Goal: Find contact information: Find contact information

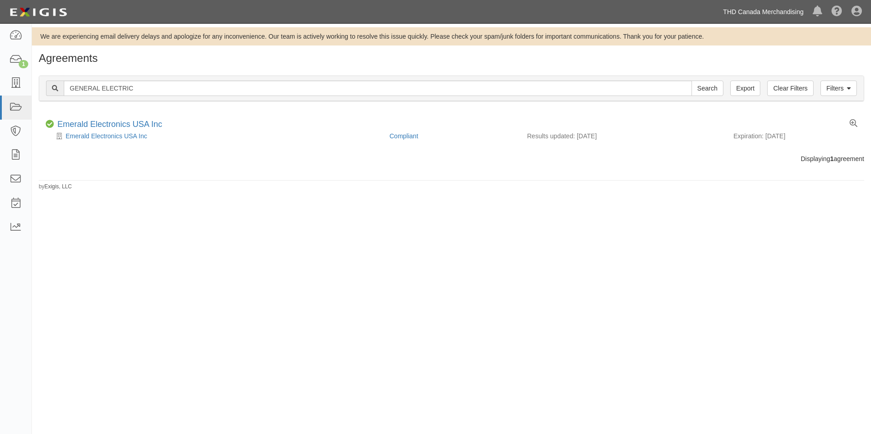
click at [731, 15] on link "THD Canada Merchandising" at bounding box center [763, 12] width 90 height 18
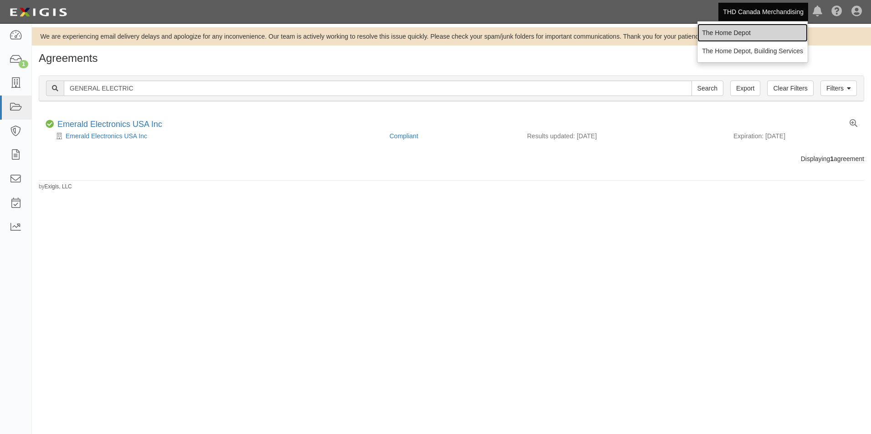
click at [735, 32] on link "The Home Depot" at bounding box center [752, 33] width 110 height 18
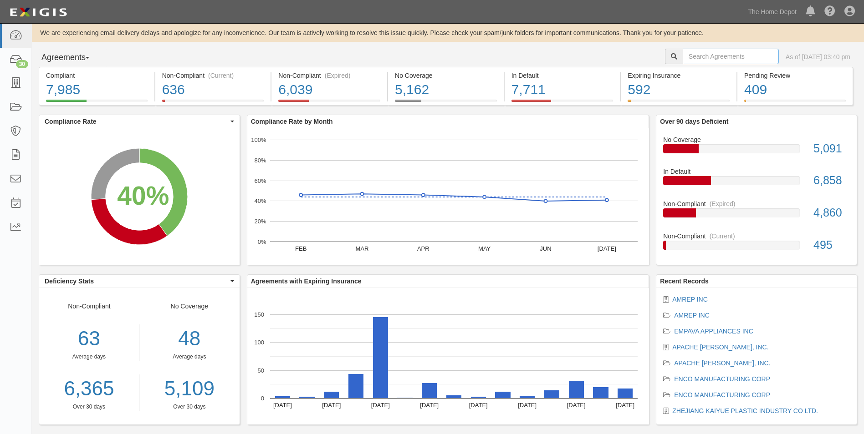
click at [691, 59] on input "text" at bounding box center [731, 56] width 96 height 15
type input "zep"
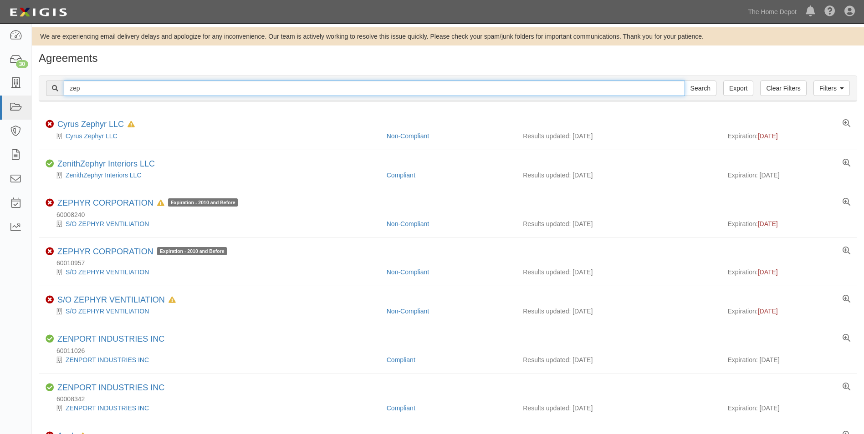
click at [331, 87] on input "zep" at bounding box center [374, 88] width 621 height 15
type input "enforcer"
click at [684, 81] on input "Search" at bounding box center [700, 88] width 32 height 15
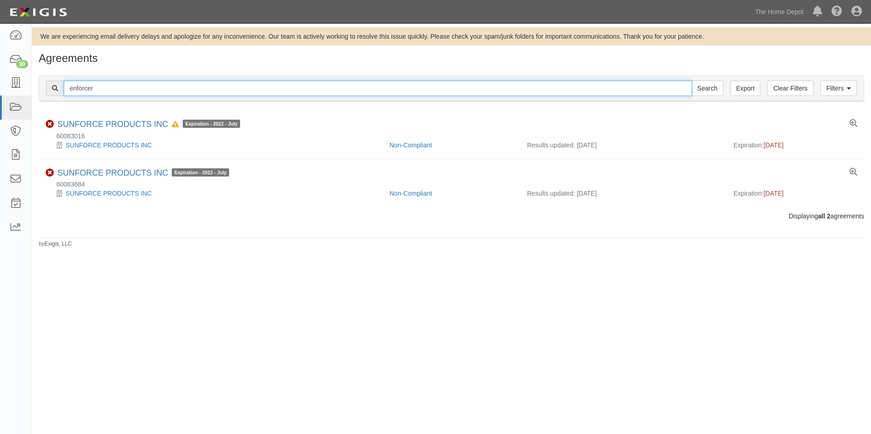
drag, startPoint x: 0, startPoint y: 0, endPoint x: 331, endPoint y: 87, distance: 341.9
click at [331, 87] on input "enforcer" at bounding box center [378, 88] width 628 height 15
type input "amrep"
click at [691, 81] on input "Search" at bounding box center [707, 88] width 32 height 15
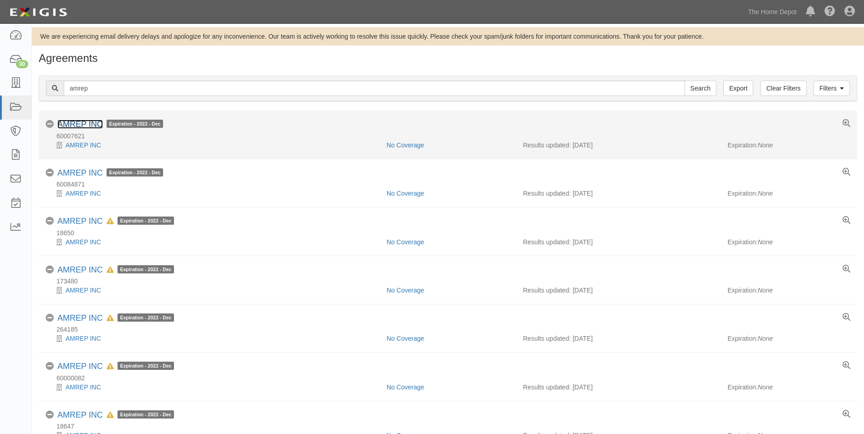
click at [88, 121] on link "AMREP INC" at bounding box center [80, 124] width 46 height 9
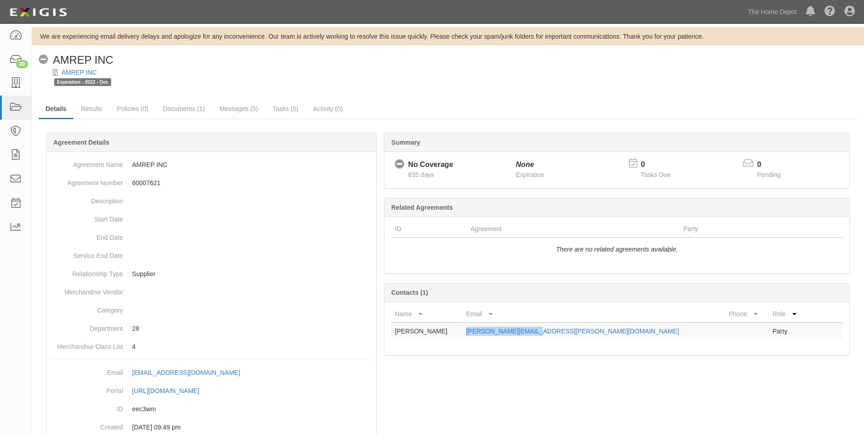
drag, startPoint x: 596, startPoint y: 332, endPoint x: 508, endPoint y: 338, distance: 88.6
click at [508, 338] on td "[PERSON_NAME][EMAIL_ADDRESS][PERSON_NAME][DOMAIN_NAME]" at bounding box center [593, 331] width 263 height 17
copy link "[PERSON_NAME][EMAIL_ADDRESS][PERSON_NAME][DOMAIN_NAME]"
